Goal: Transaction & Acquisition: Download file/media

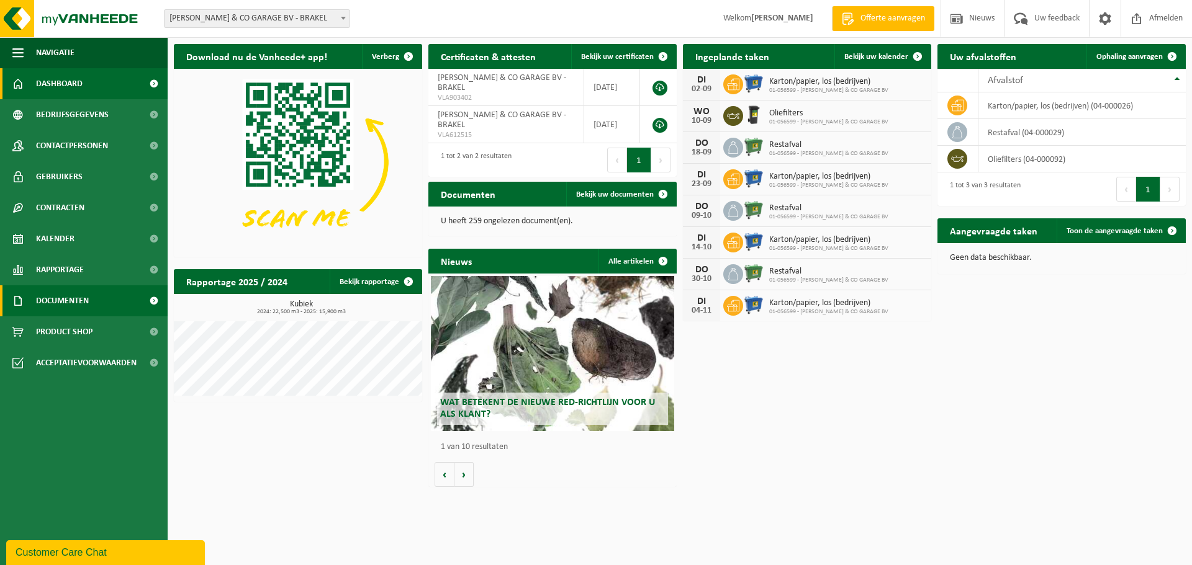
click at [56, 300] on span "Documenten" at bounding box center [62, 300] width 53 height 31
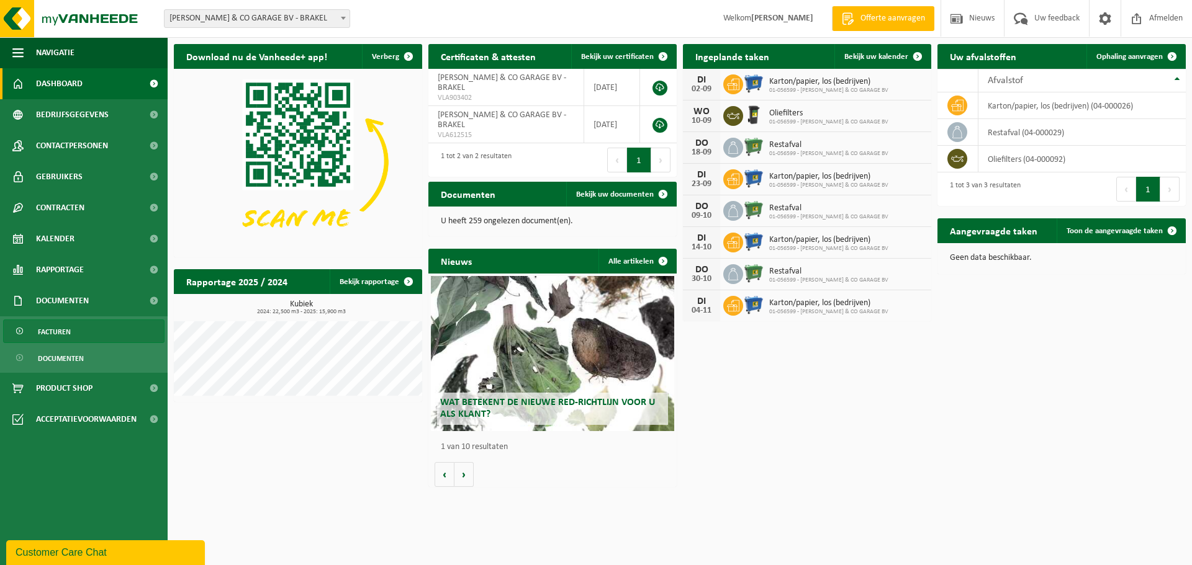
click at [63, 331] on span "Facturen" at bounding box center [54, 332] width 33 height 24
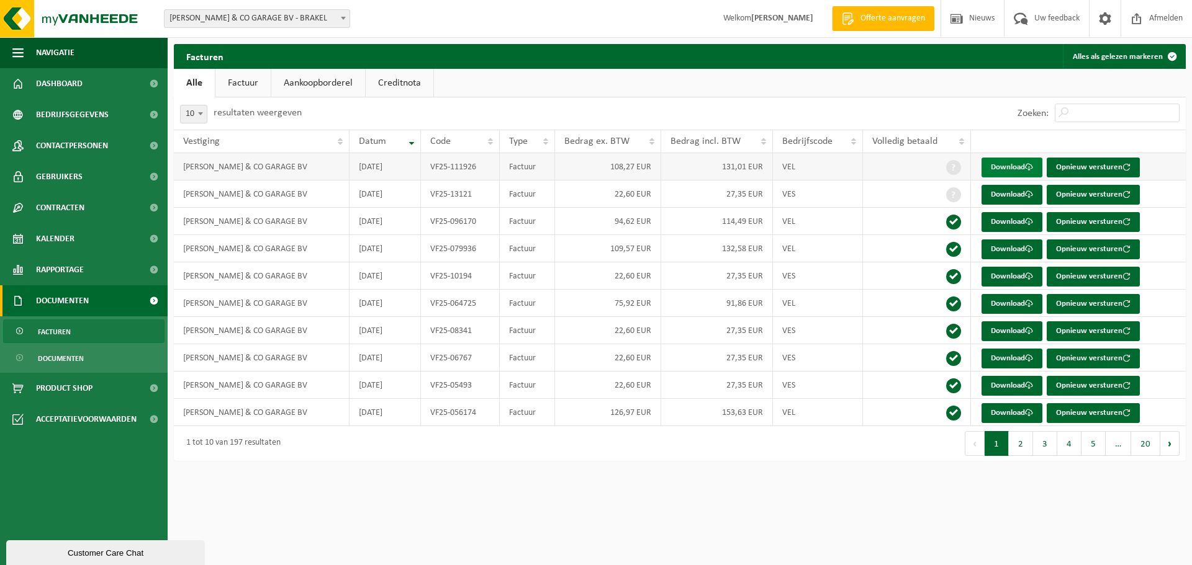
click at [999, 167] on link "Download" at bounding box center [1011, 168] width 61 height 20
click at [613, 16] on div "Vestiging: [PERSON_NAME] & CO GARAGE BV - BRAKEL [PERSON_NAME] & CO GARAGE BV -…" at bounding box center [596, 19] width 1192 height 38
click at [1169, 19] on span "Afmelden" at bounding box center [1166, 18] width 40 height 37
